Goal: Contribute content

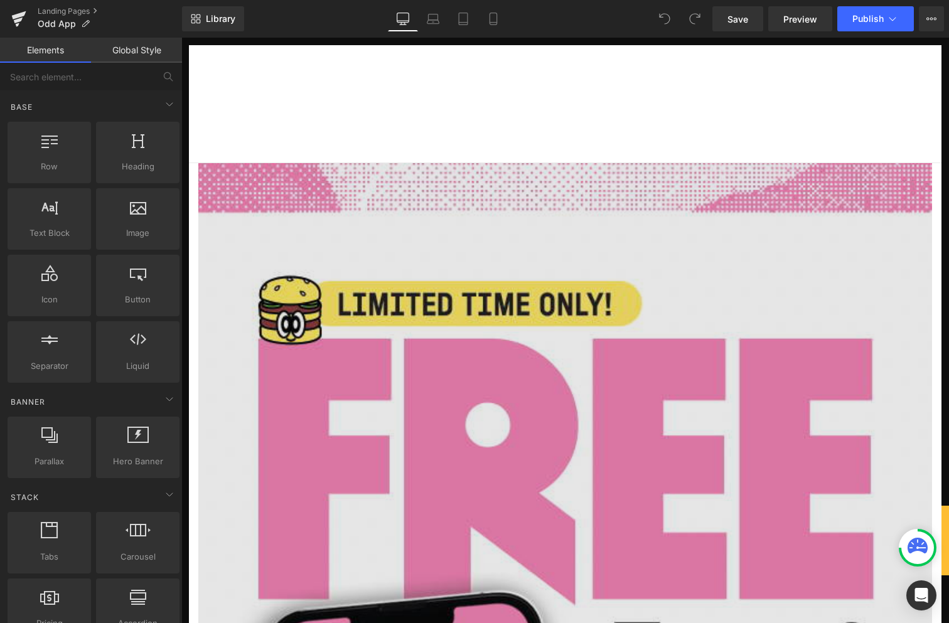
scroll to position [246, 0]
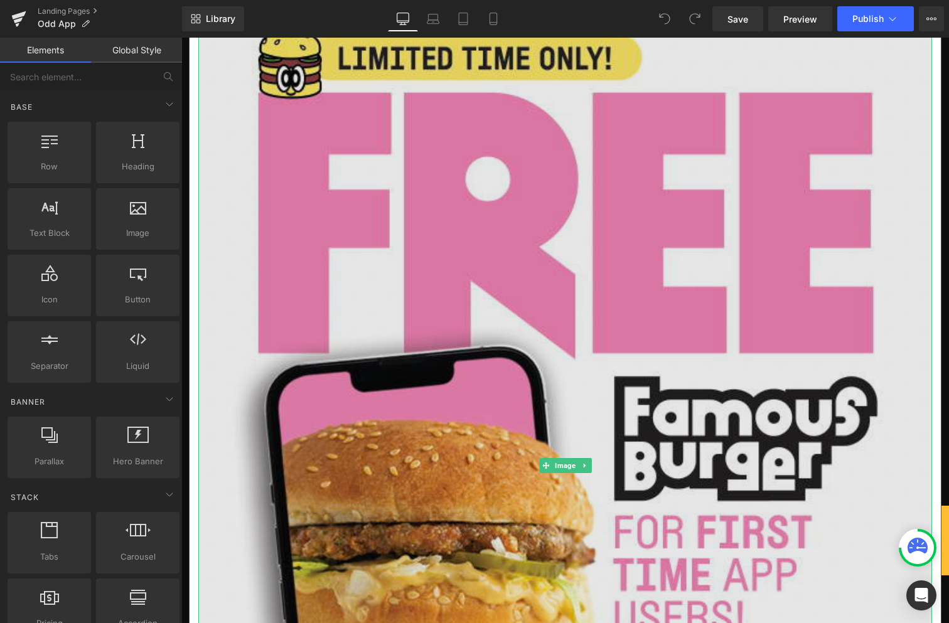
click at [681, 259] on img at bounding box center [565, 465] width 734 height 1097
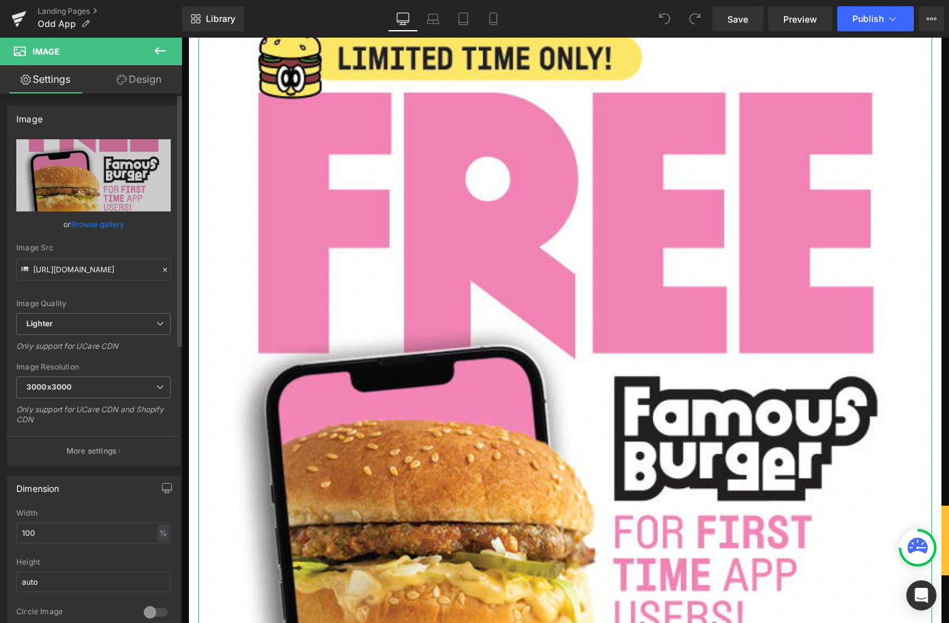
click at [117, 224] on link "Browse gallery" at bounding box center [97, 224] width 53 height 22
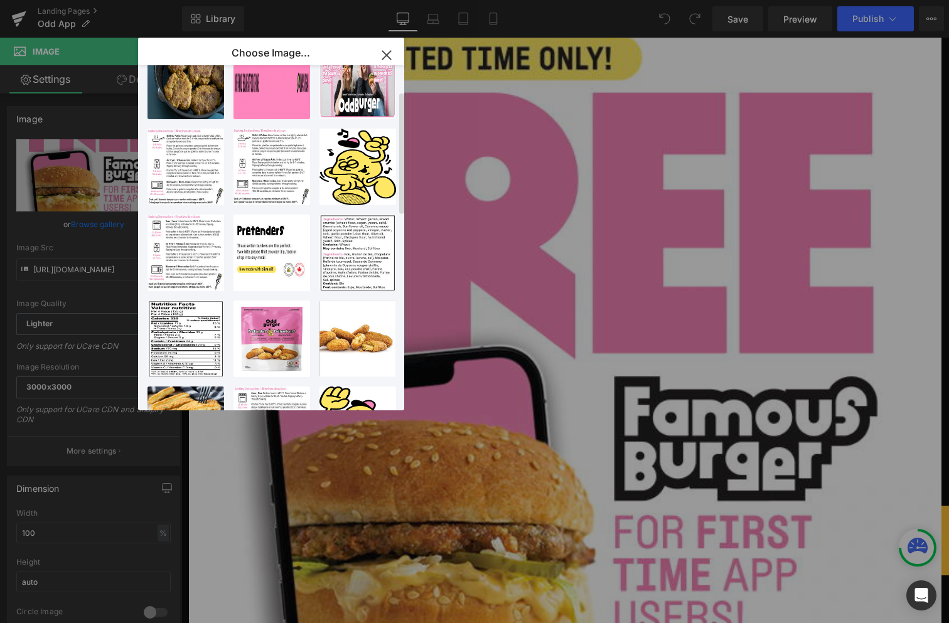
scroll to position [0, 0]
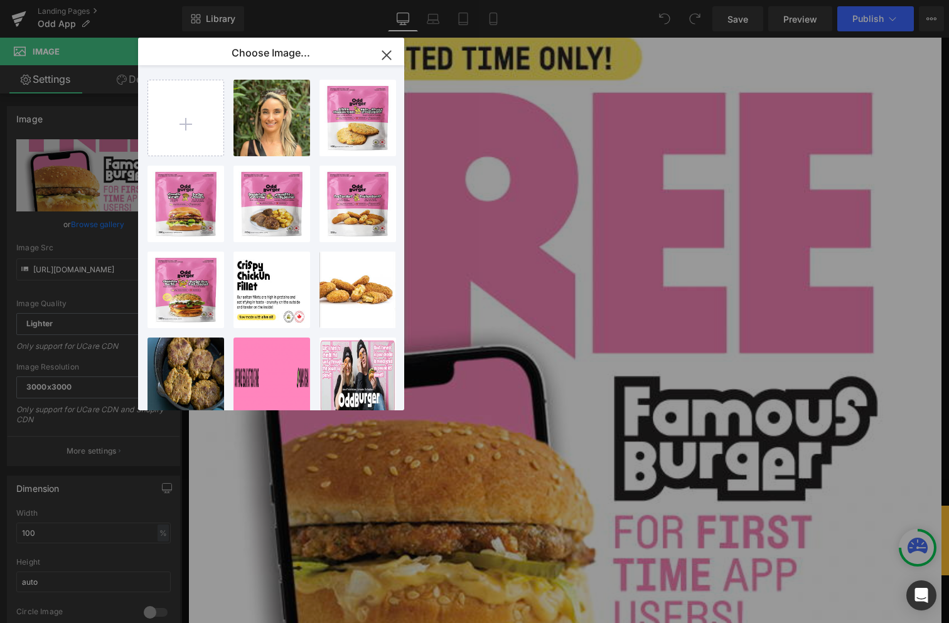
click at [399, 62] on button "button" at bounding box center [386, 55] width 35 height 35
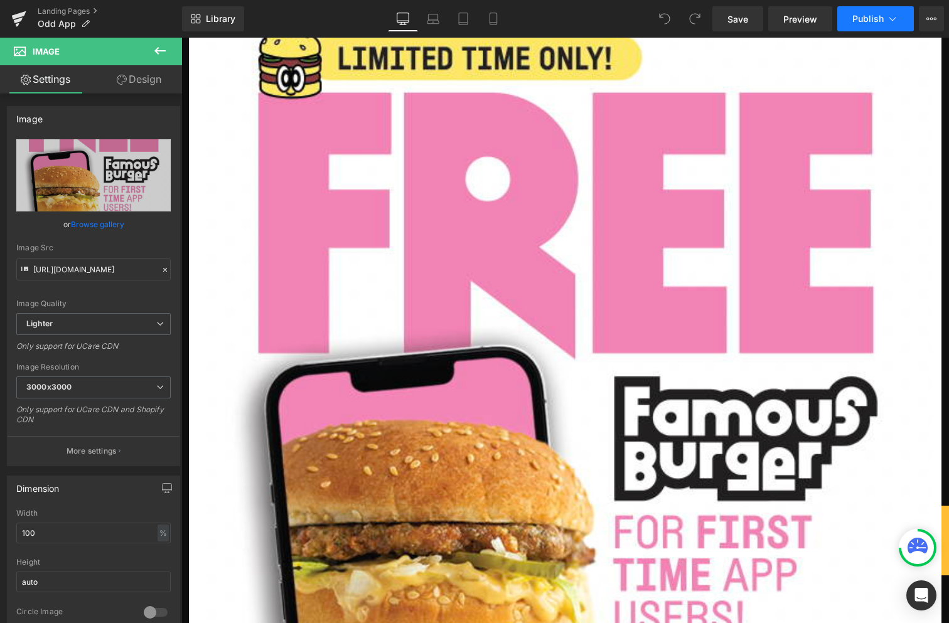
click at [900, 21] on button "Publish" at bounding box center [876, 18] width 77 height 25
drag, startPoint x: 868, startPoint y: 117, endPoint x: 787, endPoint y: 39, distance: 111.9
click at [938, 20] on button "View Live Page View with current Template Save Template to Library Schedule Pub…" at bounding box center [931, 18] width 25 height 25
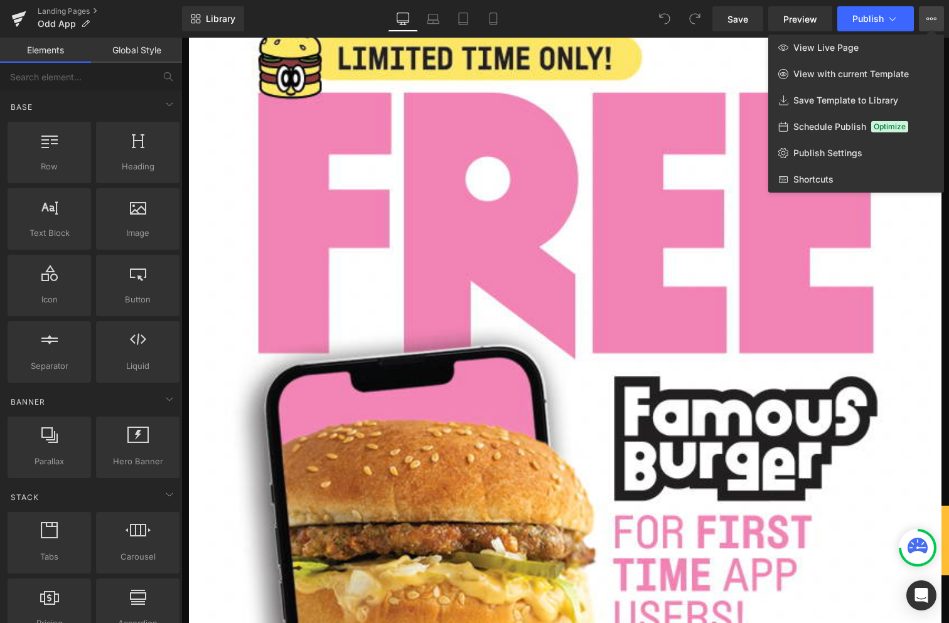
drag, startPoint x: 662, startPoint y: 59, endPoint x: 413, endPoint y: 13, distance: 253.4
click at [662, 59] on div at bounding box center [565, 331] width 768 height 586
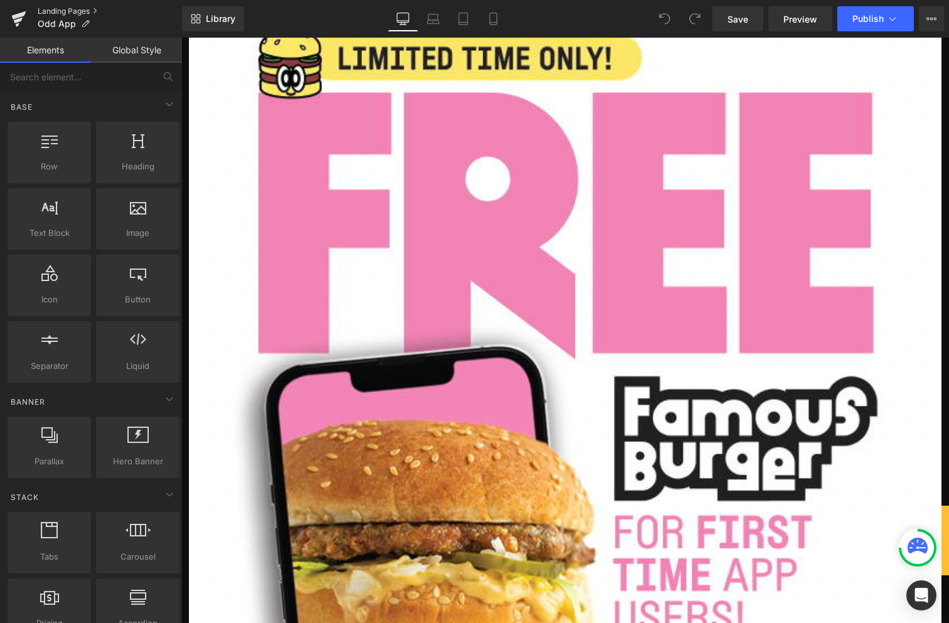
click at [96, 9] on link "Landing Pages" at bounding box center [110, 11] width 144 height 10
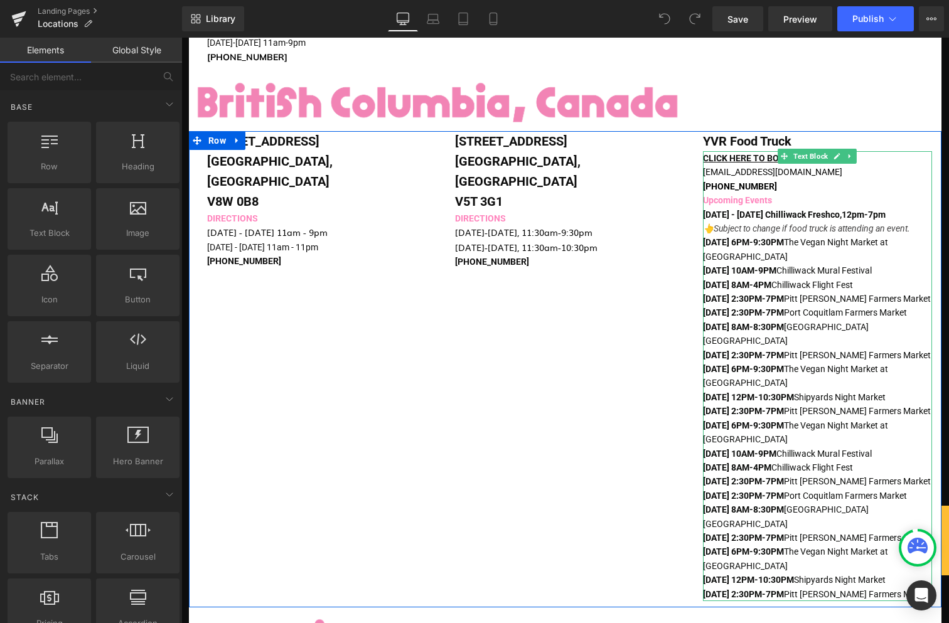
scroll to position [508, 0]
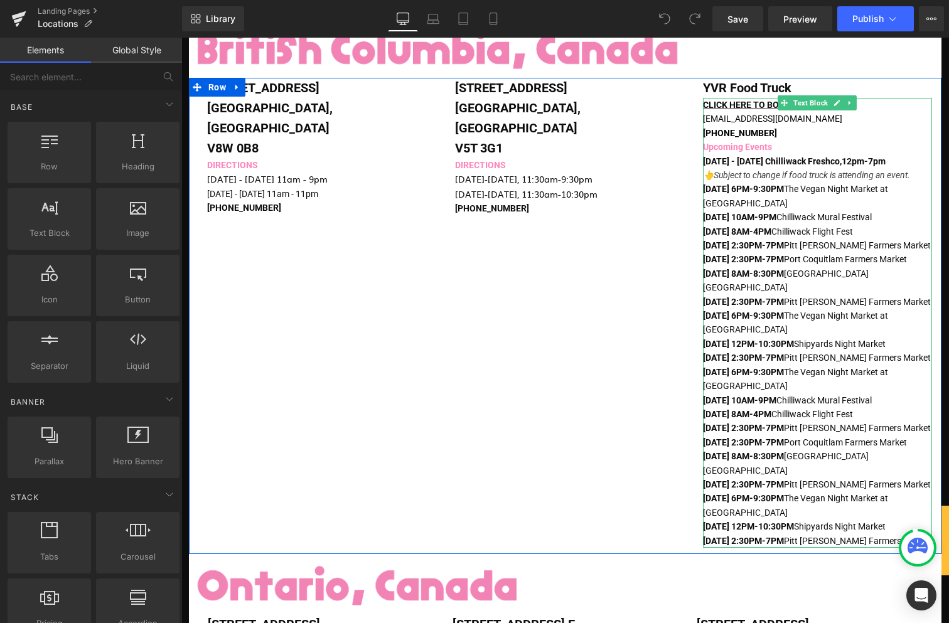
click at [808, 182] on p "[DATE] 6PM-9:30PM The Vegan Night Market at [GEOGRAPHIC_DATA]" at bounding box center [817, 196] width 229 height 28
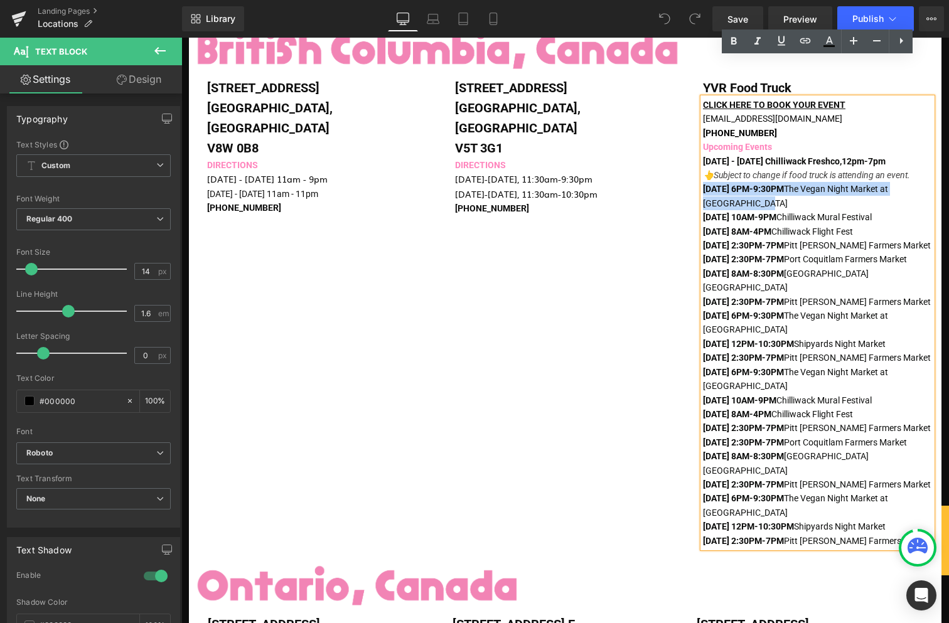
drag, startPoint x: 766, startPoint y: 166, endPoint x: 693, endPoint y: 149, distance: 74.9
click at [693, 149] on div "[STREET_ADDRESS] Text Block DIRECTIONS [DATE] - [DATE] 11am - 9pm [DATE] - [DAT…" at bounding box center [565, 316] width 753 height 477
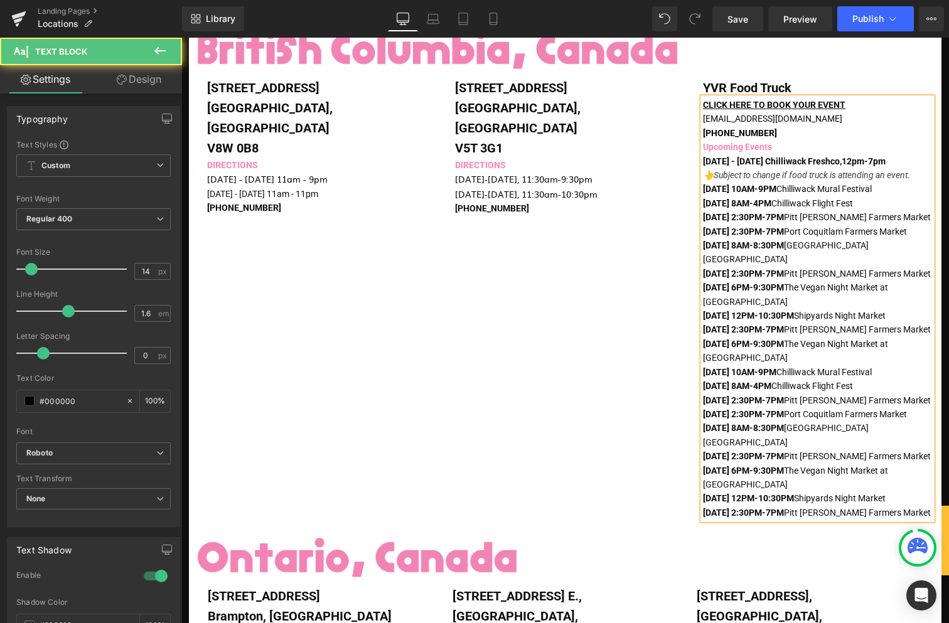
drag, startPoint x: 915, startPoint y: 148, endPoint x: 703, endPoint y: 148, distance: 212.2
click at [703, 182] on p "[DATE] 10AM-9PM Chilliwack Mural Festival" at bounding box center [817, 189] width 229 height 14
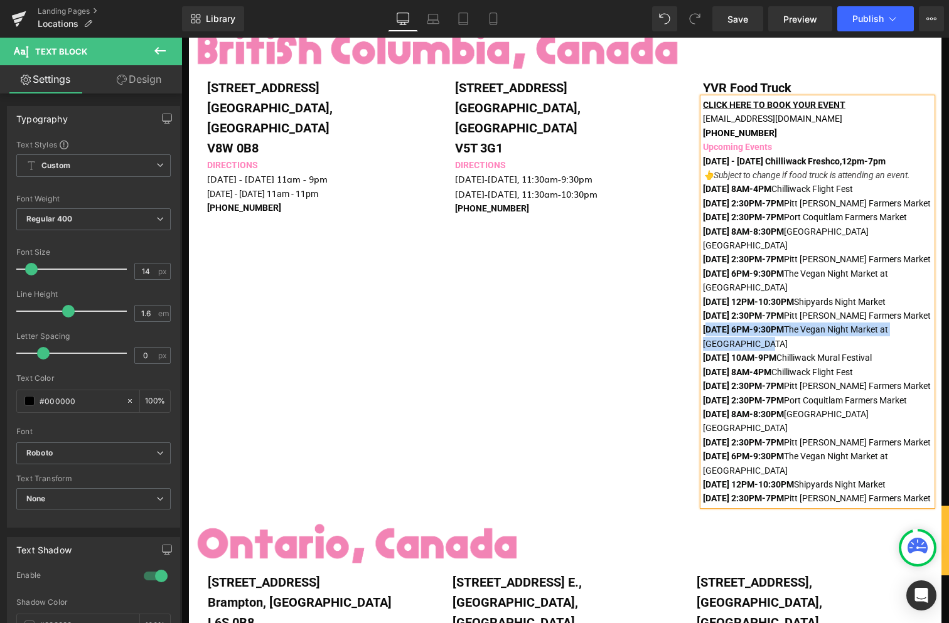
drag, startPoint x: 794, startPoint y: 291, endPoint x: 804, endPoint y: 357, distance: 67.2
click at [707, 323] on p "[DATE] 6PM-9:30PM The Vegan Night Market at [GEOGRAPHIC_DATA]" at bounding box center [817, 337] width 229 height 28
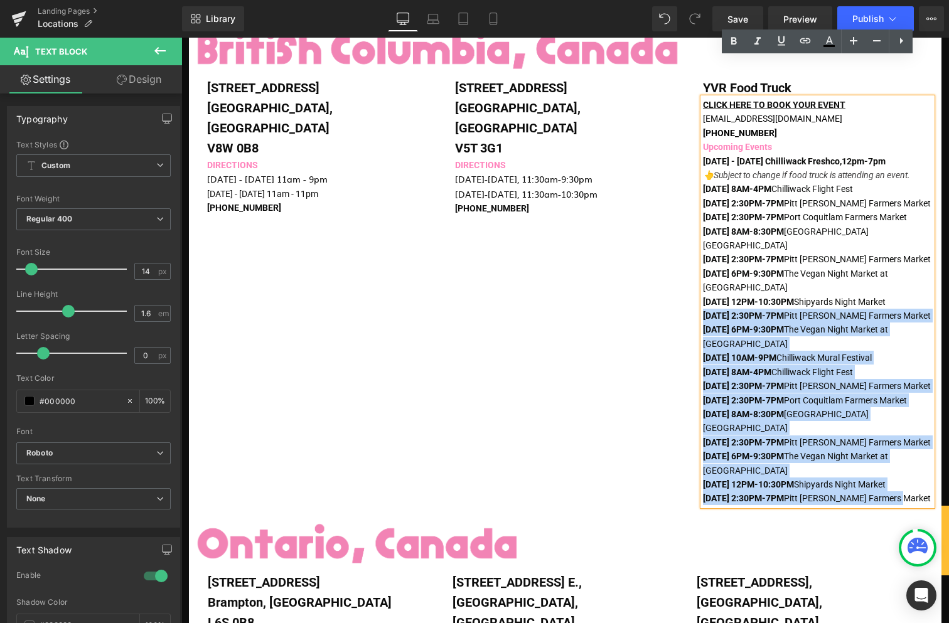
drag, startPoint x: 884, startPoint y: 416, endPoint x: 686, endPoint y: 266, distance: 248.2
click at [686, 266] on div "[STREET_ADDRESS] Text Block DIRECTIONS [DATE] - [DATE] 11am - 9pm [DATE] - [DAT…" at bounding box center [565, 295] width 753 height 434
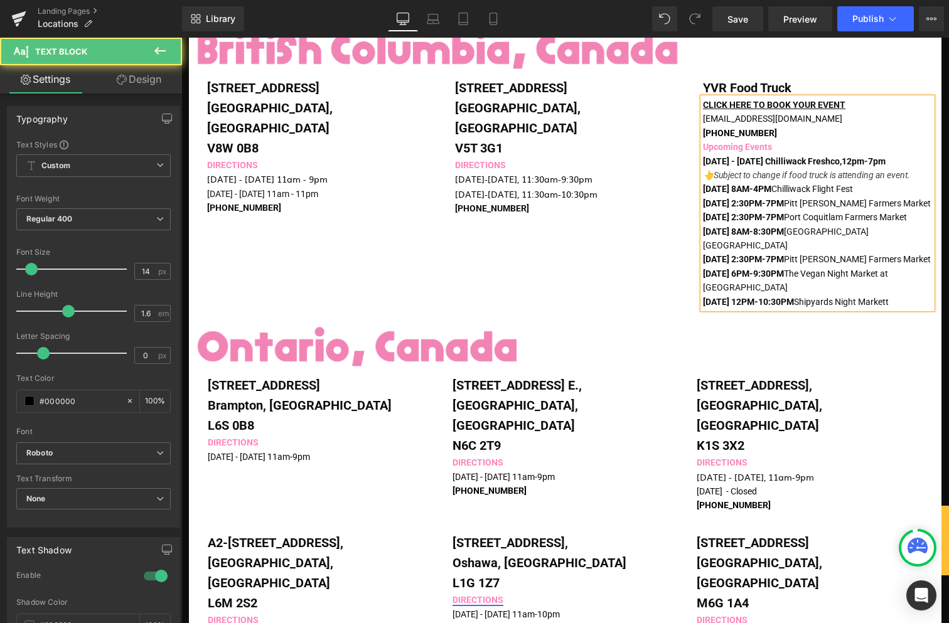
click at [919, 295] on p "[DATE] 12PM-10:30PM Shipyards Night Market t" at bounding box center [817, 302] width 229 height 14
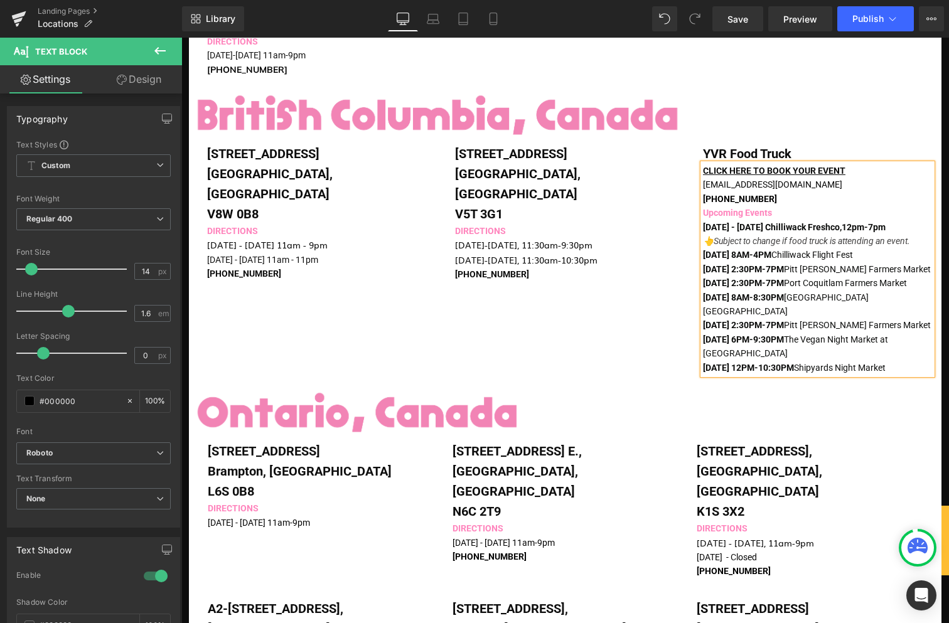
scroll to position [439, 0]
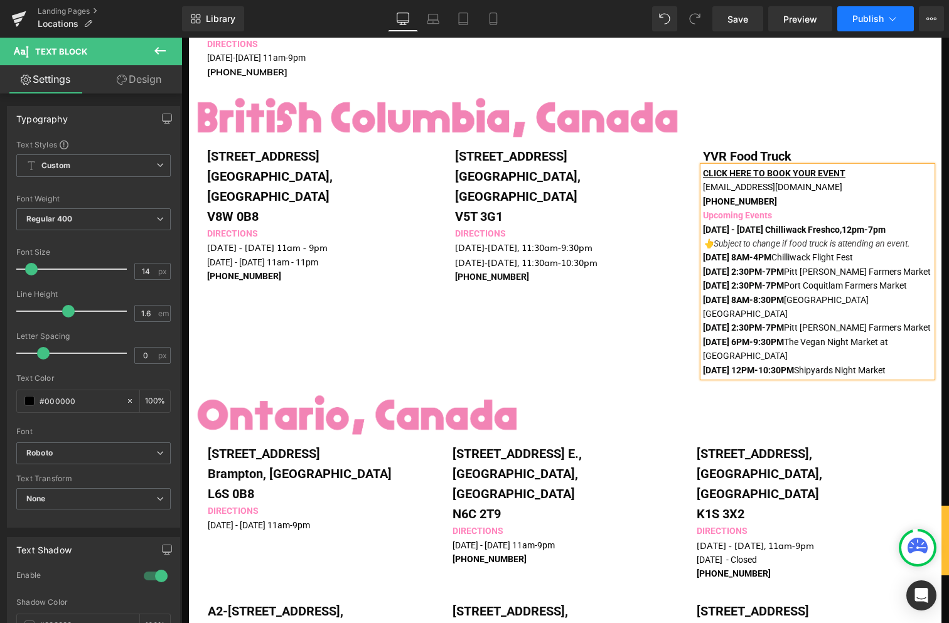
click at [871, 24] on button "Publish" at bounding box center [876, 18] width 77 height 25
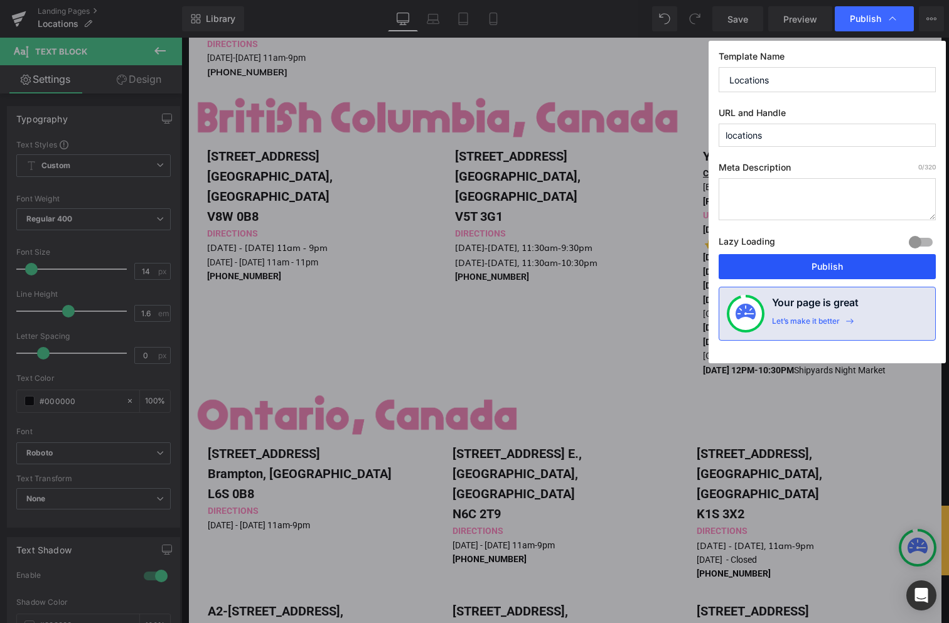
click at [829, 274] on button "Publish" at bounding box center [827, 266] width 217 height 25
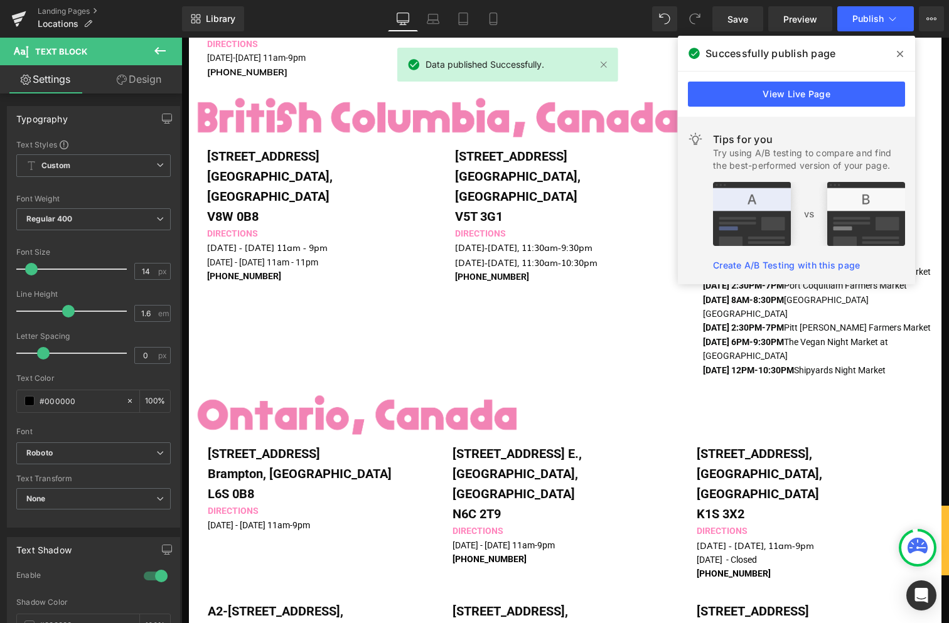
drag, startPoint x: 640, startPoint y: 60, endPoint x: 898, endPoint y: 56, distance: 258.7
click at [898, 56] on icon at bounding box center [900, 54] width 6 height 10
